Goal: Complete application form: Complete application form

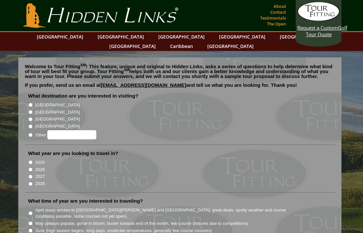
click at [31, 110] on input "[GEOGRAPHIC_DATA]" at bounding box center [30, 112] width 4 height 4
radio input "true"
click at [29, 117] on input "[GEOGRAPHIC_DATA]" at bounding box center [30, 119] width 4 height 4
radio input "true"
click at [32, 110] on input "[GEOGRAPHIC_DATA]" at bounding box center [30, 112] width 4 height 4
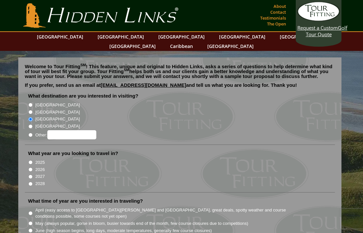
radio input "true"
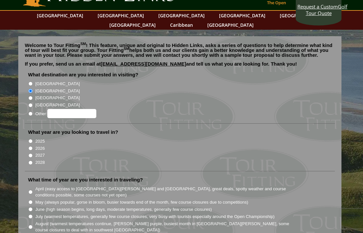
scroll to position [23, 0]
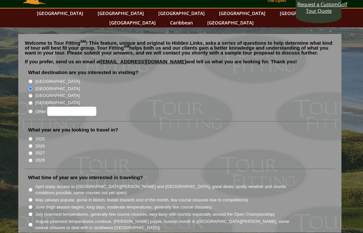
click at [30, 144] on input "2026" at bounding box center [30, 146] width 4 height 4
radio input "true"
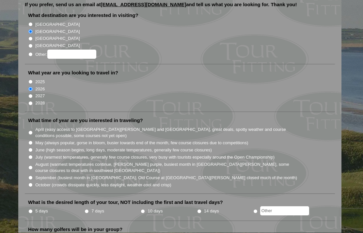
scroll to position [81, 0]
click at [33, 140] on input "May (always popular, gorse in bloom, busier towards end of the month, few cours…" at bounding box center [30, 142] width 4 height 4
radio input "true"
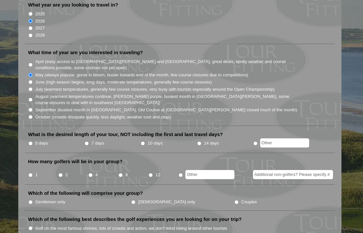
scroll to position [152, 0]
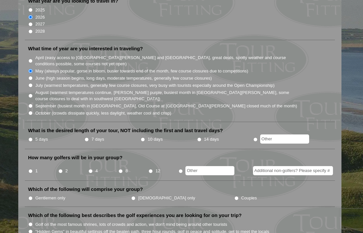
click at [89, 137] on input "7 days" at bounding box center [87, 139] width 4 height 4
radio input "true"
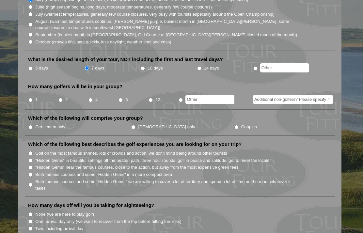
scroll to position [226, 0]
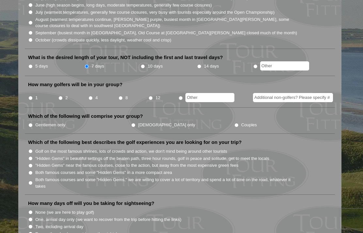
click at [90, 96] on input "4" at bounding box center [90, 98] width 4 height 4
radio input "true"
click at [154, 121] on li "[DEMOGRAPHIC_DATA] only" at bounding box center [182, 124] width 103 height 7
click at [158, 115] on li "Which of the following will comprise your group? Gentlemen only [DEMOGRAPHIC_DA…" at bounding box center [180, 123] width 310 height 21
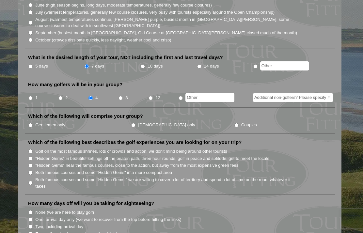
click at [234, 123] on input "Couples" at bounding box center [236, 125] width 4 height 4
radio input "true"
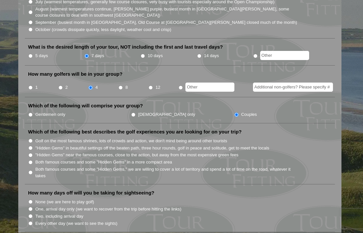
scroll to position [237, 0]
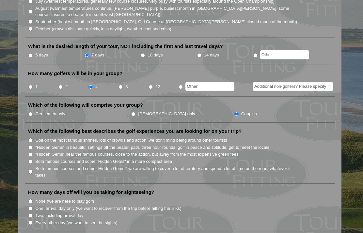
click at [32, 170] on input "Both famous courses and some "Hidden Gems," we are willing to cover a lot of te…" at bounding box center [30, 172] width 4 height 4
radio input "true"
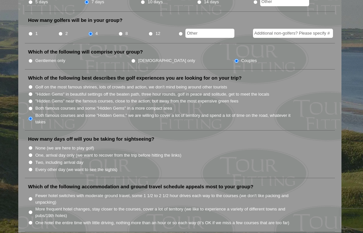
scroll to position [290, 0]
click at [32, 153] on input "One, arrival day only (we want to recover from the trip before hitting the link…" at bounding box center [30, 155] width 4 height 4
radio input "true"
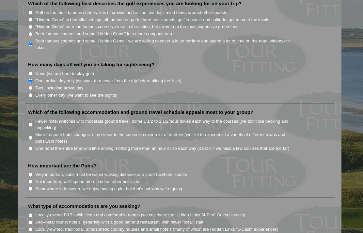
scroll to position [364, 0]
click at [31, 187] on input "Somewhere in between, we enjoy having a pint but that's not why we're going" at bounding box center [30, 189] width 4 height 4
radio input "true"
click at [31, 122] on input "Fewer hotel switches with moderate ground travel, some 1 1/2 to 2 1/2 hour driv…" at bounding box center [30, 124] width 4 height 4
radio input "true"
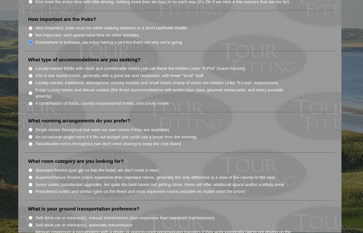
scroll to position [511, 0]
click at [32, 81] on input "Locally-owned, traditional, atmospheric country houses and small hotels (many o…" at bounding box center [30, 83] width 4 height 4
radio input "true"
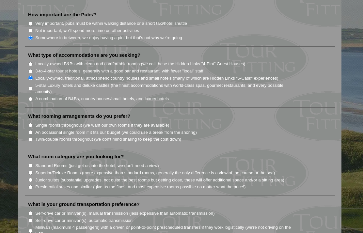
click at [313, 129] on ul "What destination are you interested in visiting? [GEOGRAPHIC_DATA] [GEOGRAPHIC_…" at bounding box center [180, 21] width 310 height 887
click at [31, 123] on input "Single rooms throughout (we want our own rooms if they are available)" at bounding box center [30, 125] width 4 height 4
radio input "true"
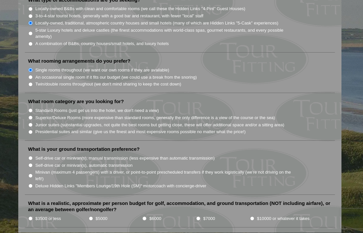
scroll to position [572, 0]
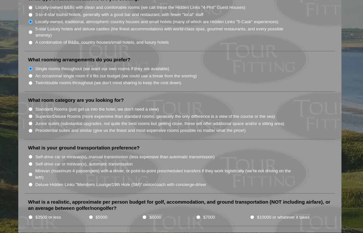
click at [32, 107] on input "Standard Rooms (just get us into the hotel, we don't need a view)" at bounding box center [30, 109] width 4 height 4
radio input "true"
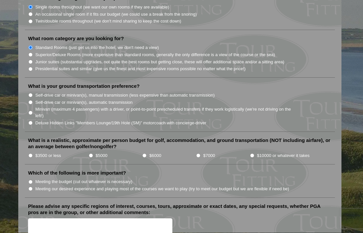
scroll to position [634, 0]
click at [37, 92] on label "Self-drive car or minivan(s), manual transmission (less expensive than automati…" at bounding box center [124, 95] width 179 height 7
click at [33, 93] on input "Self-drive car or minivan(s), manual transmission (less expensive than automati…" at bounding box center [30, 95] width 4 height 4
radio input "true"
click at [144, 137] on li "What is a realistic, approximate per person budget for golf, accommodation, and…" at bounding box center [180, 150] width 310 height 27
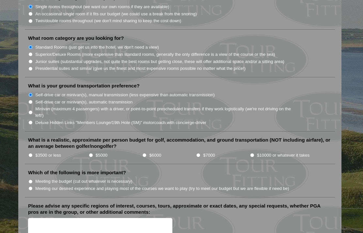
click at [142, 153] on input "$6000" at bounding box center [144, 155] width 4 height 4
radio input "true"
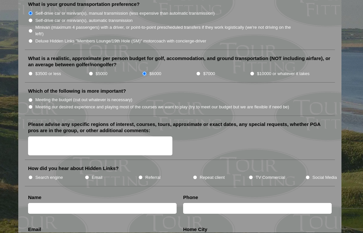
scroll to position [716, 0]
click at [32, 104] on input "Meeting our desired experience and playing most of the courses we want to play …" at bounding box center [30, 106] width 4 height 4
radio input "true"
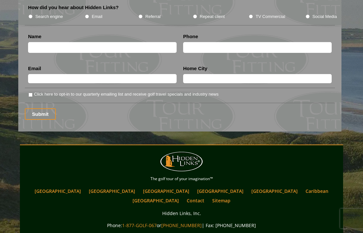
scroll to position [877, 0]
